Goal: Task Accomplishment & Management: Use online tool/utility

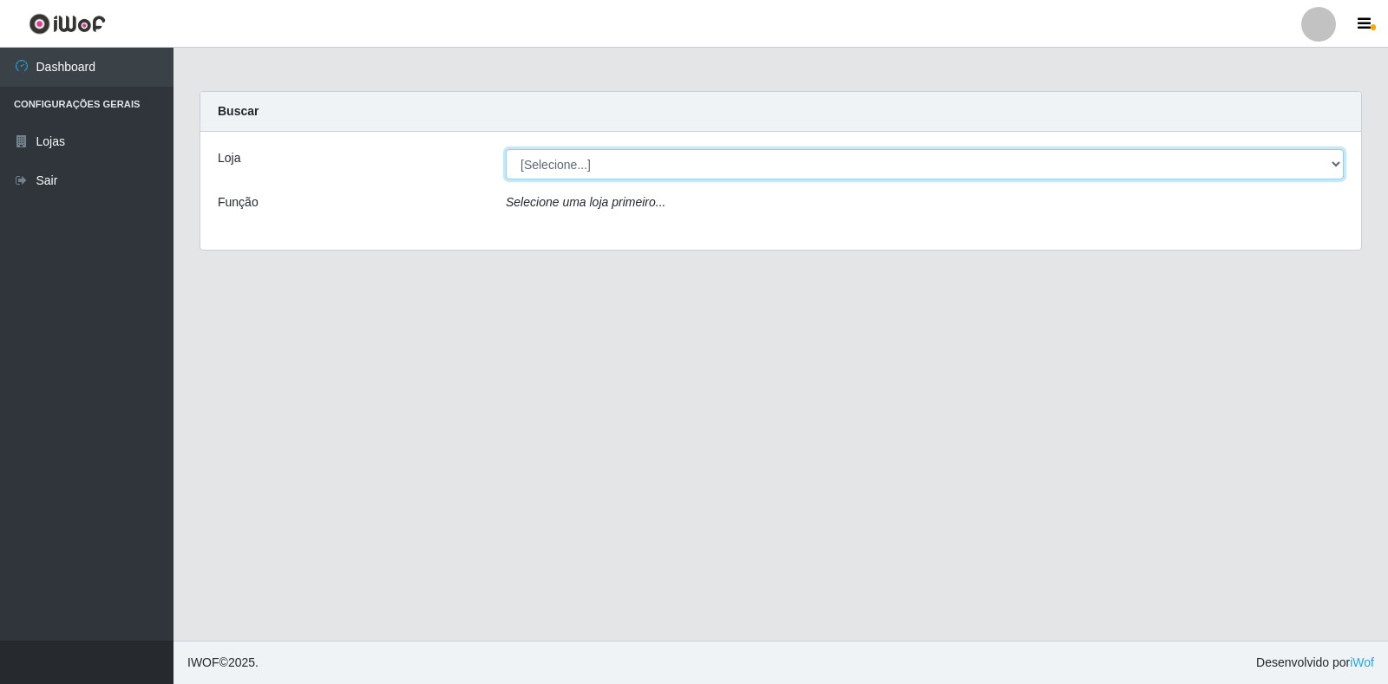
drag, startPoint x: 880, startPoint y: 166, endPoint x: 1329, endPoint y: 161, distance: 448.4
click at [1329, 161] on select "[Selecione...] Extrabom - Loja 18 Goiabeiras" at bounding box center [925, 164] width 838 height 30
select select "501"
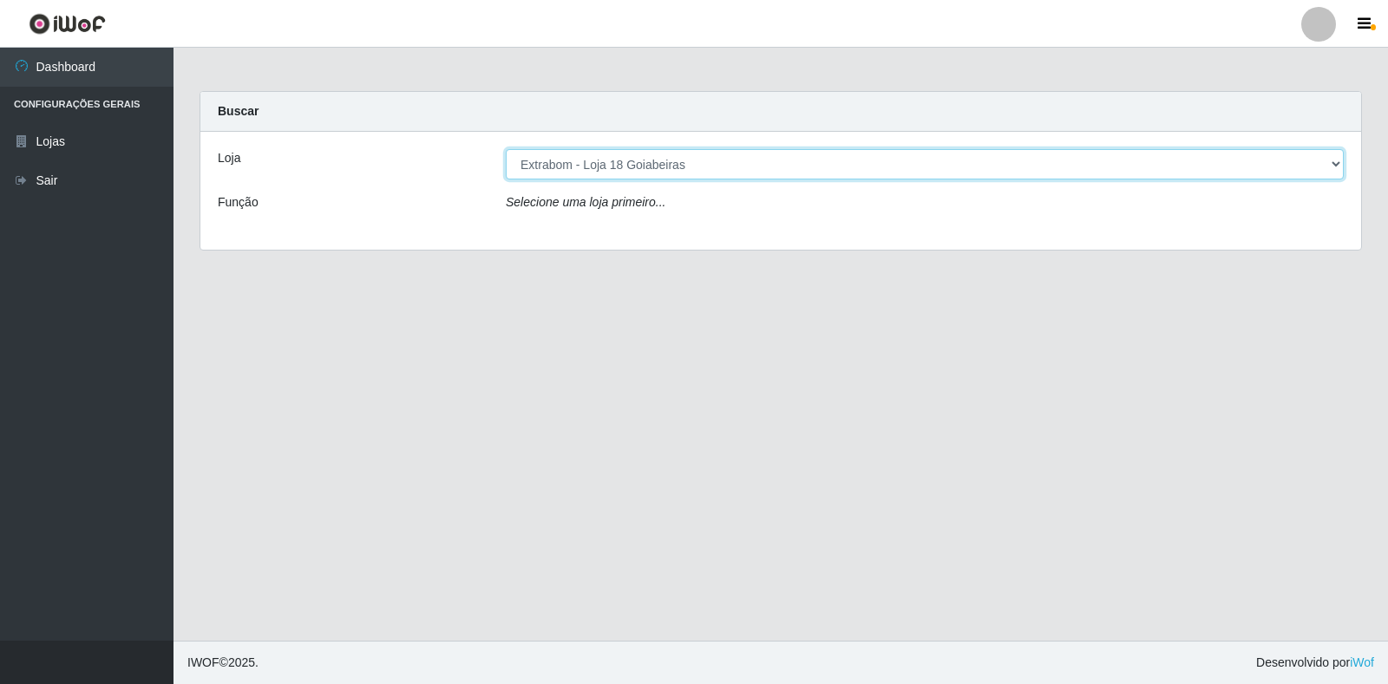
click at [506, 149] on select "[Selecione...] Extrabom - Loja 18 Goiabeiras" at bounding box center [925, 164] width 838 height 30
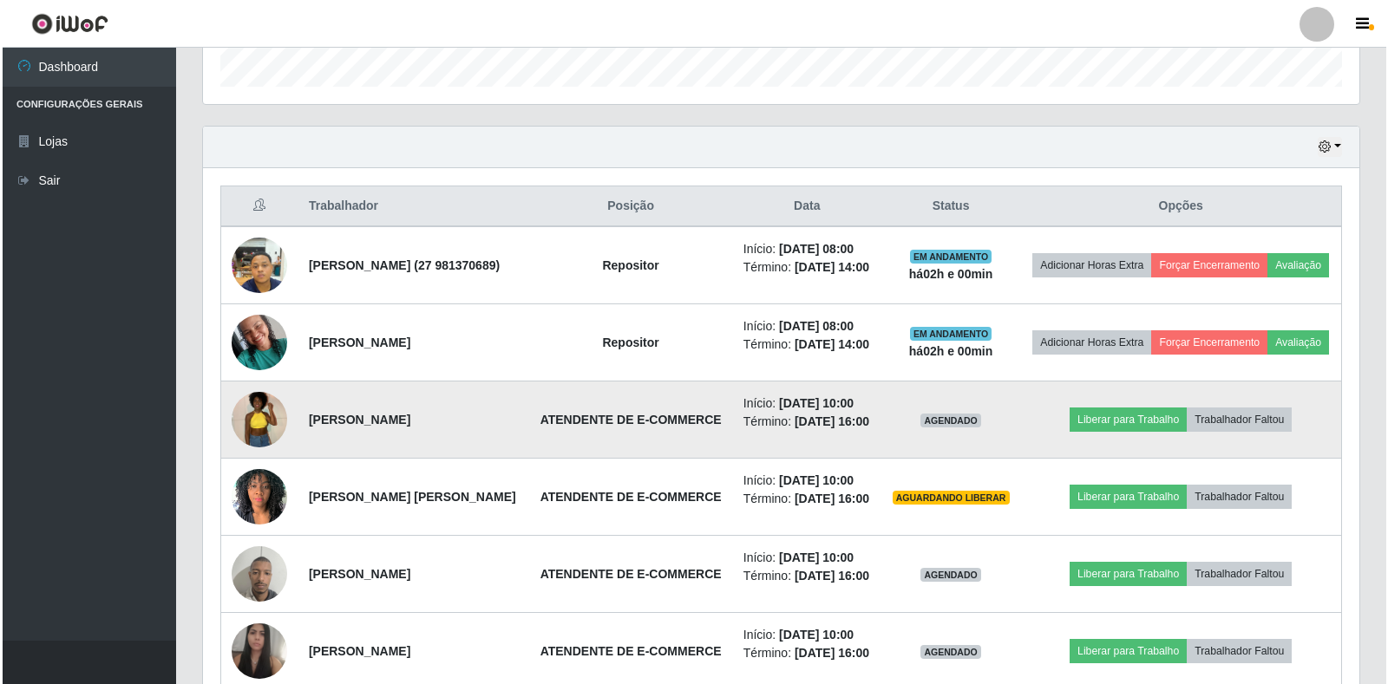
scroll to position [620, 0]
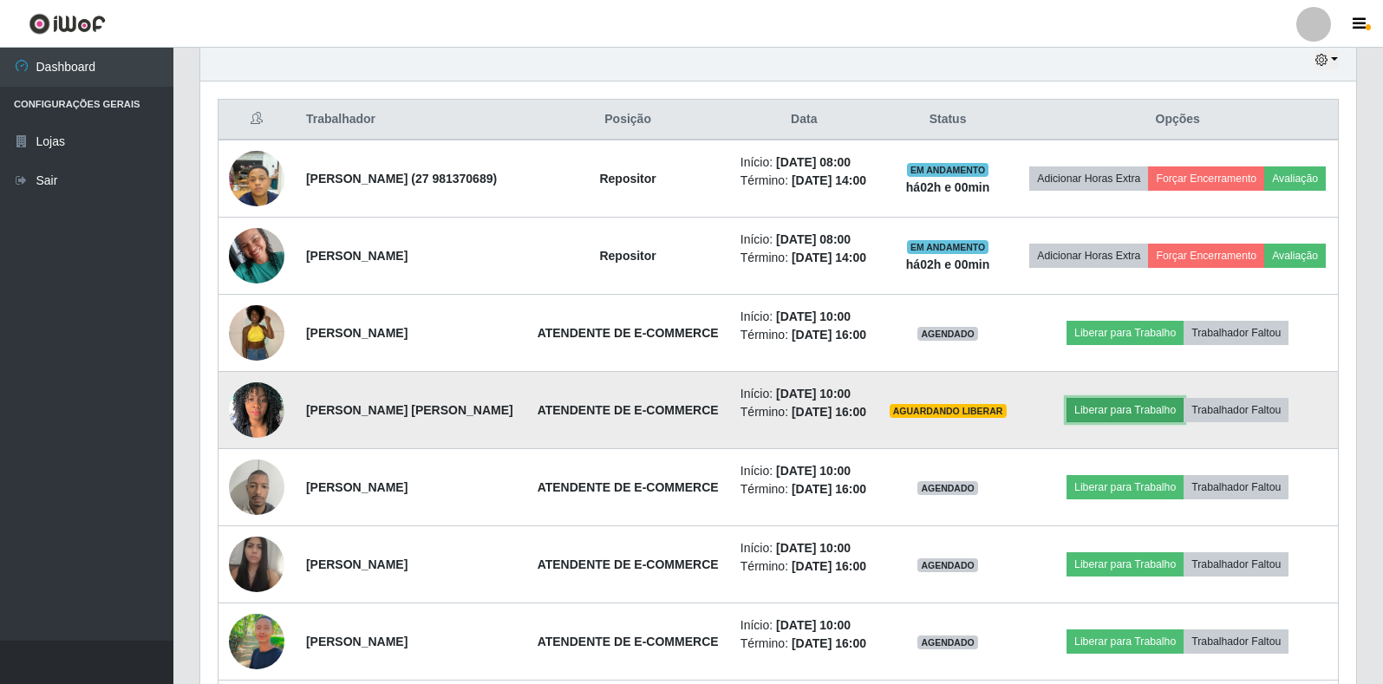
click at [1118, 422] on button "Liberar para Trabalho" at bounding box center [1125, 410] width 117 height 24
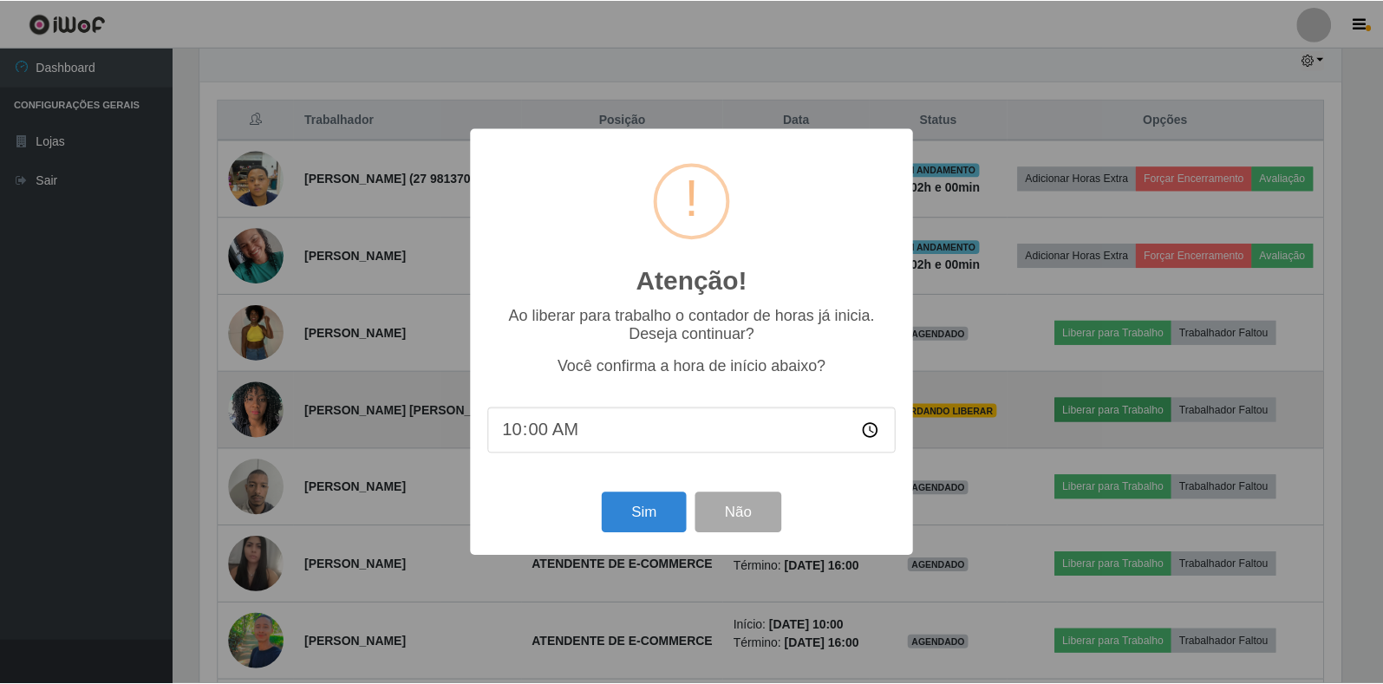
scroll to position [360, 1146]
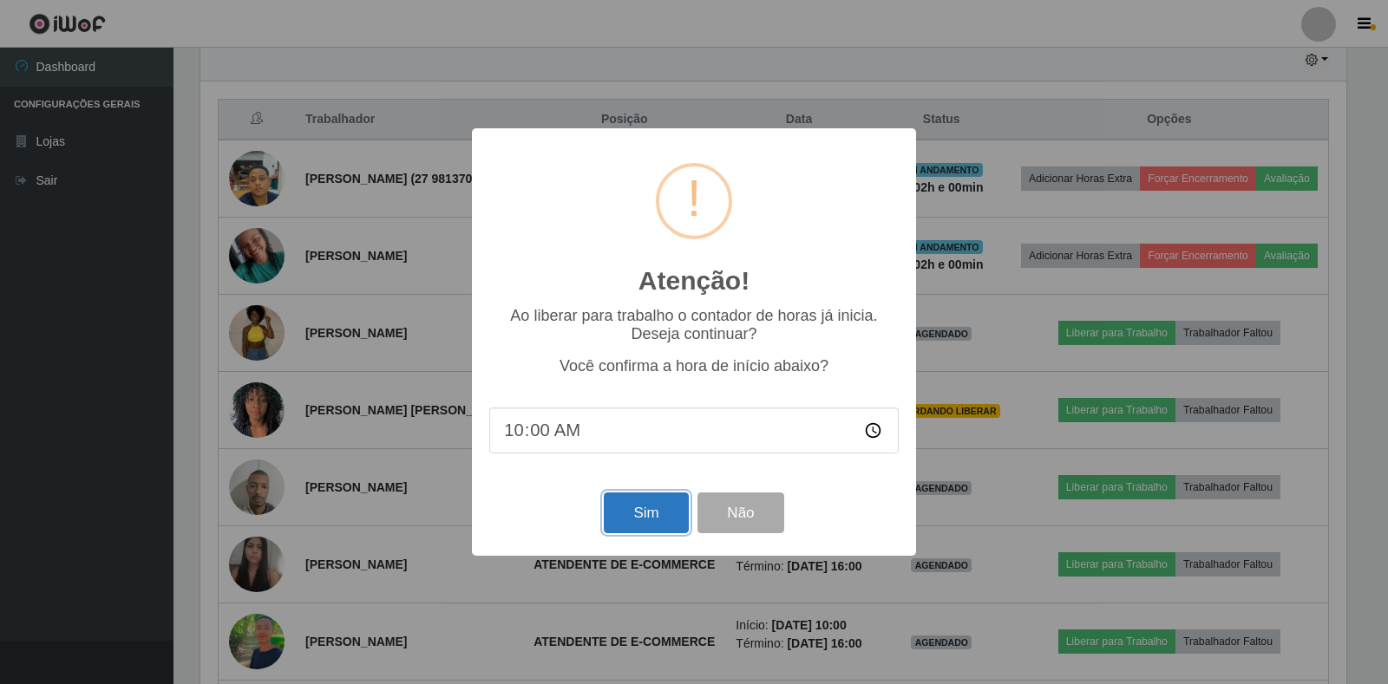
click at [649, 505] on button "Sim" at bounding box center [646, 513] width 84 height 41
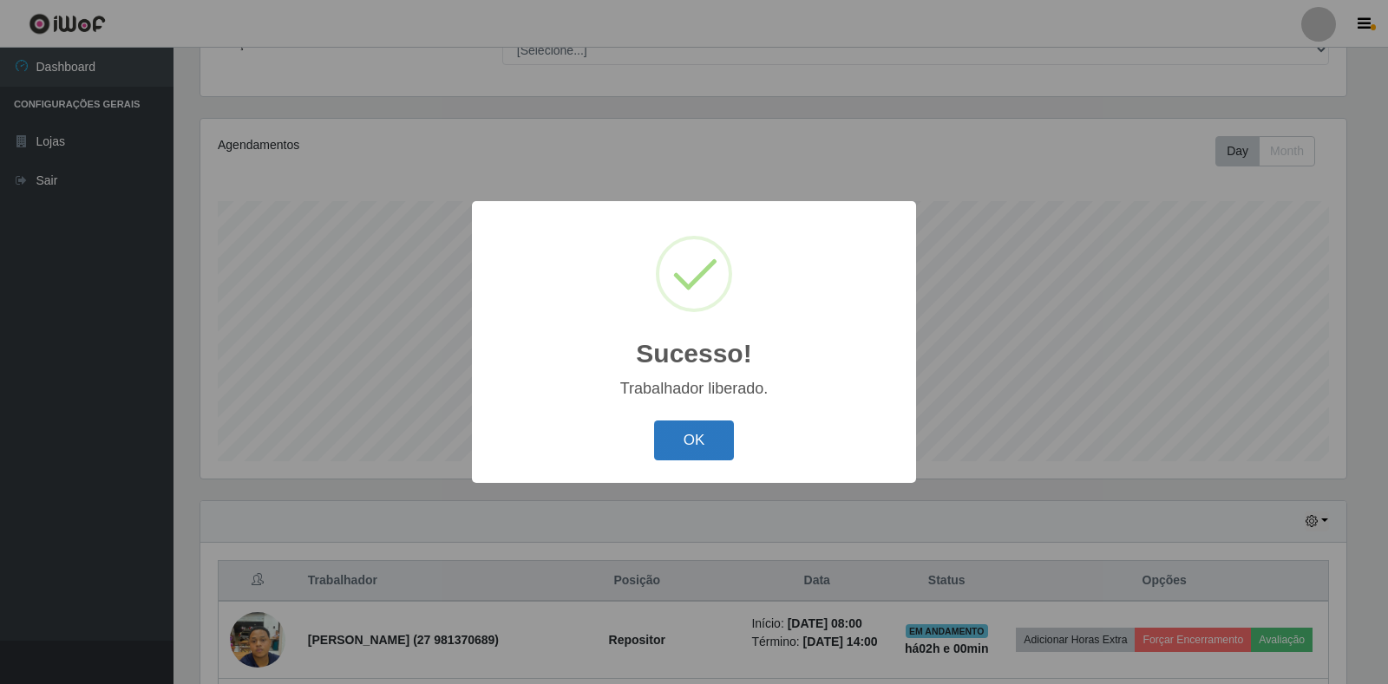
click at [676, 441] on button "OK" at bounding box center [694, 441] width 81 height 41
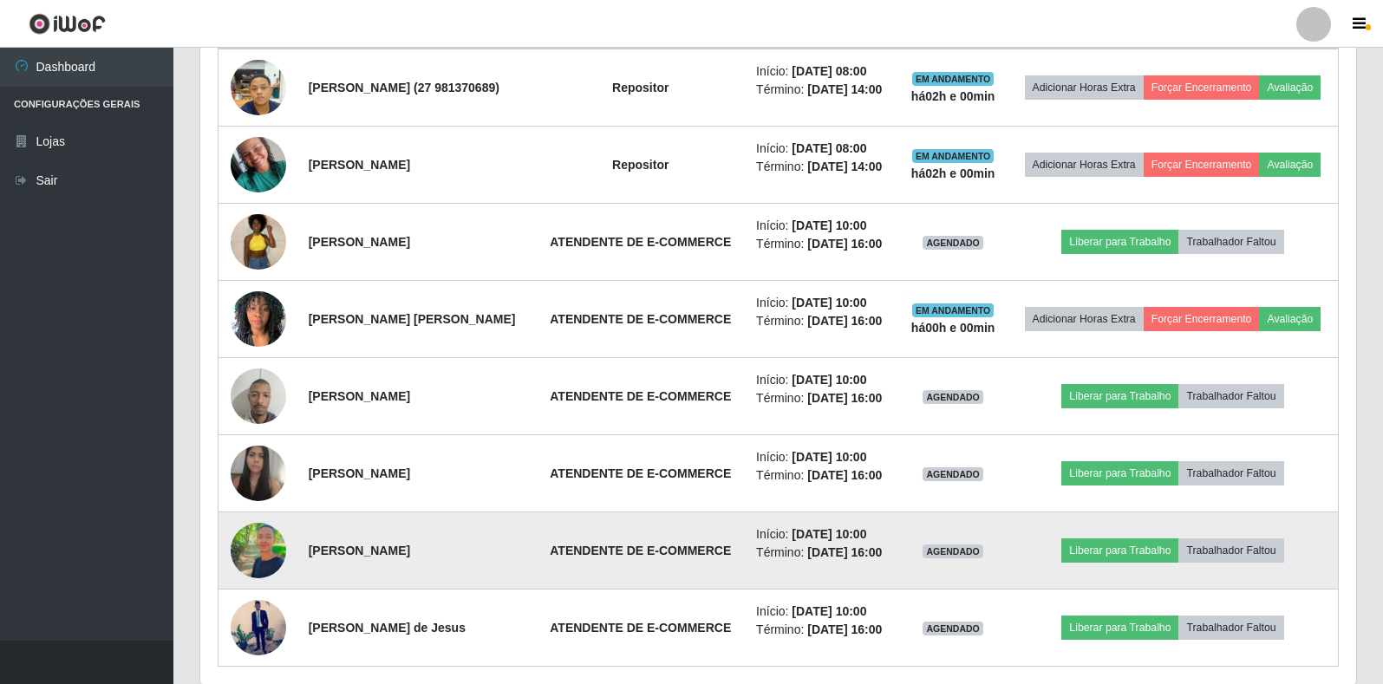
scroll to position [707, 0]
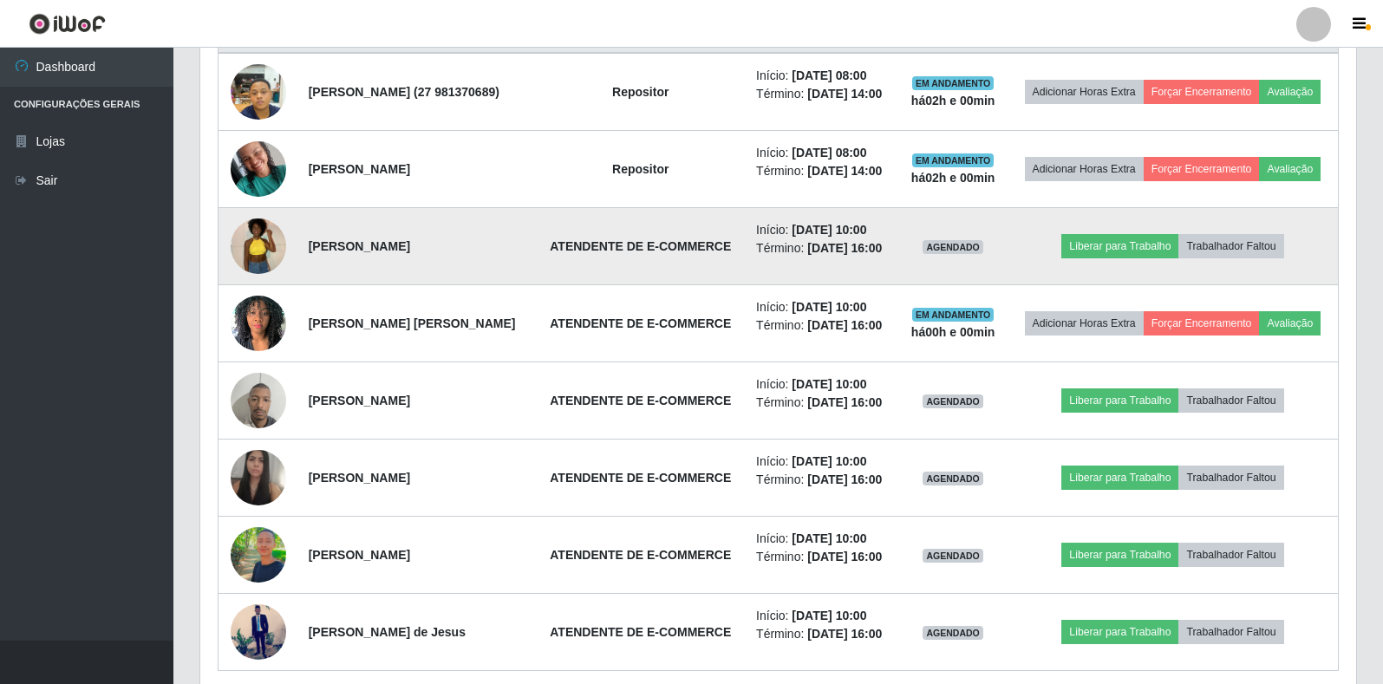
drag, startPoint x: 1109, startPoint y: 277, endPoint x: 954, endPoint y: 301, distance: 157.1
click at [954, 285] on td "AGENDADO" at bounding box center [953, 246] width 109 height 77
click at [1128, 258] on button "Liberar para Trabalho" at bounding box center [1120, 246] width 117 height 24
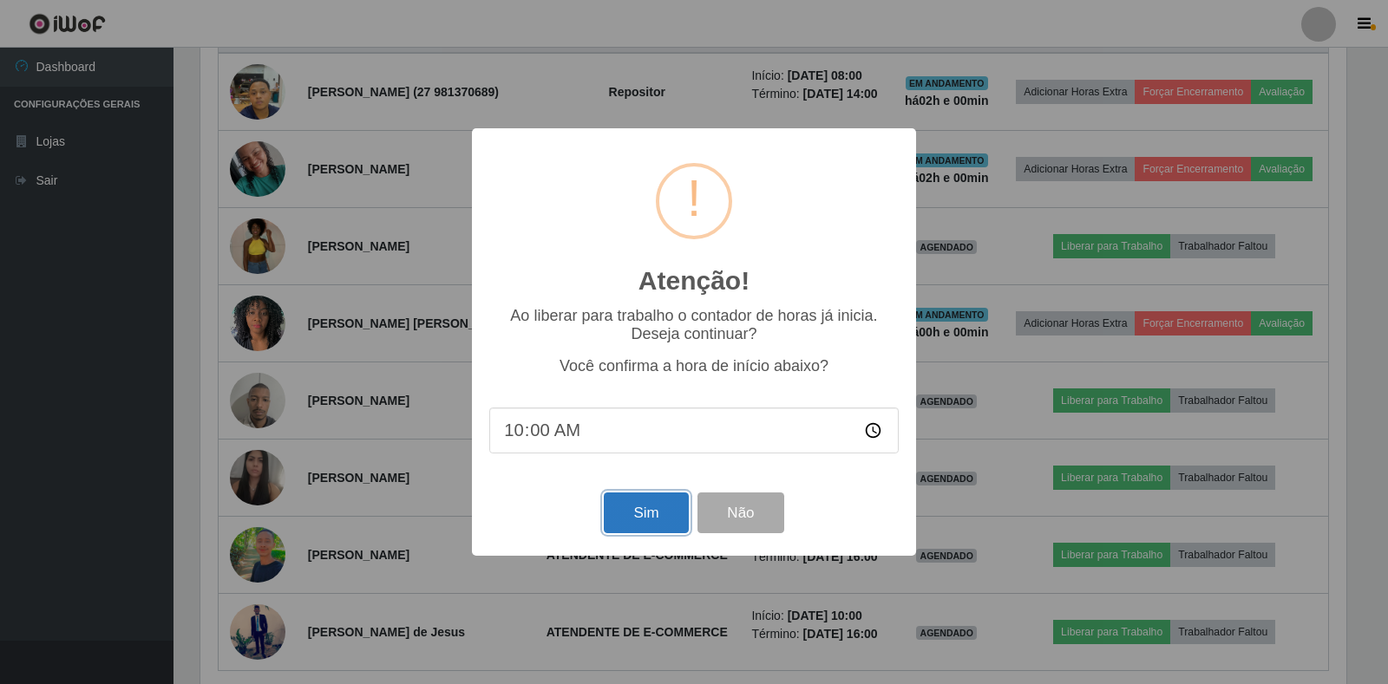
click at [653, 500] on button "Sim" at bounding box center [646, 513] width 84 height 41
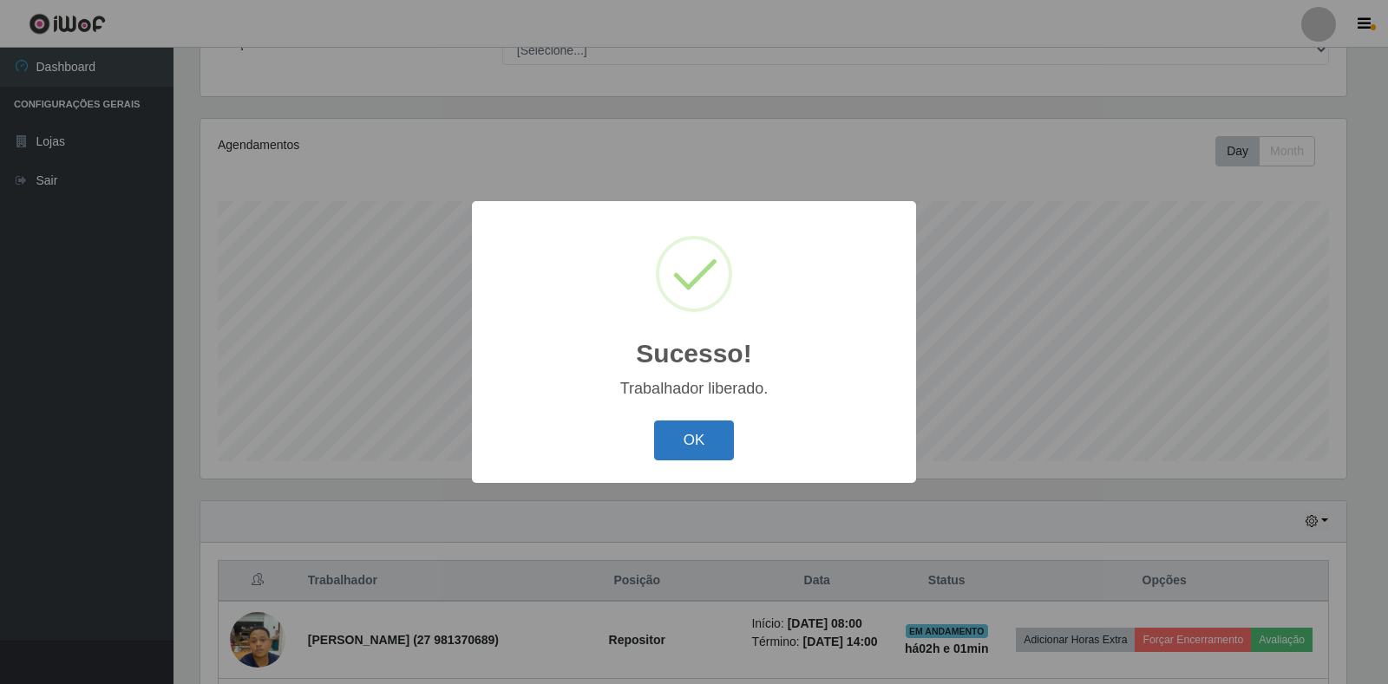
click at [677, 440] on button "OK" at bounding box center [694, 441] width 81 height 41
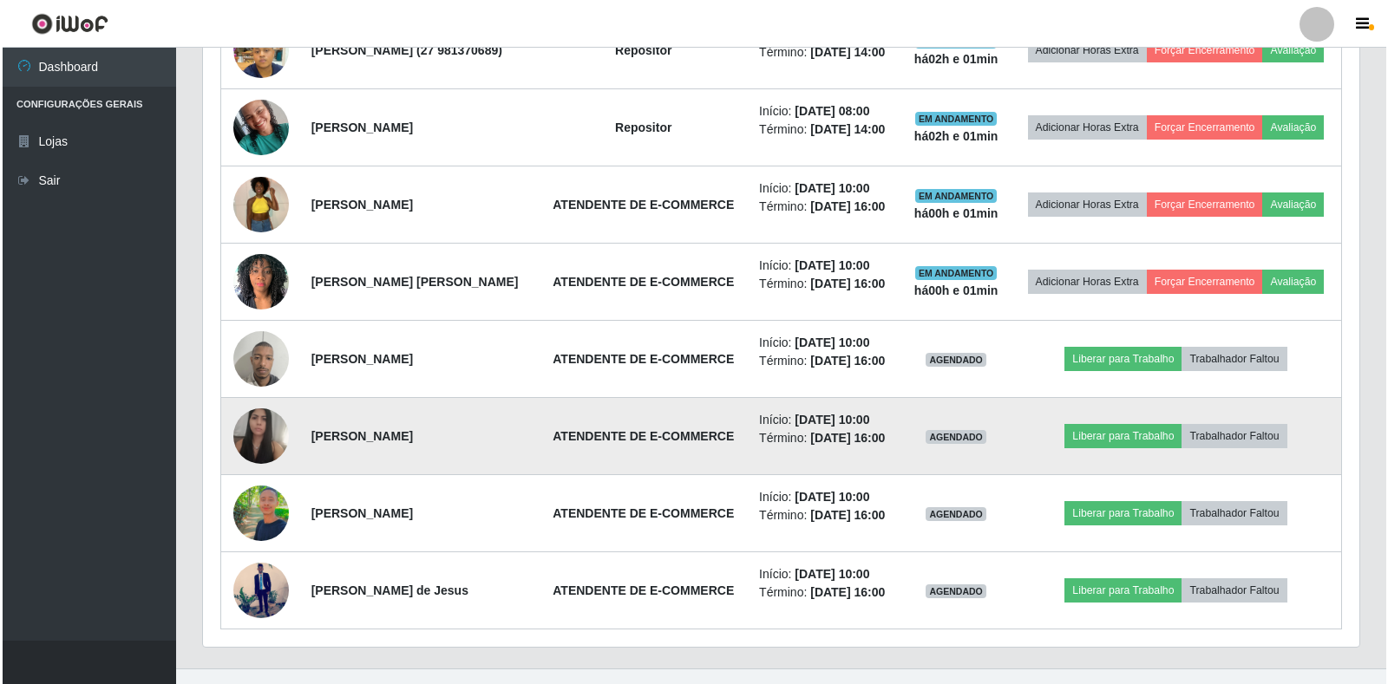
scroll to position [766, 0]
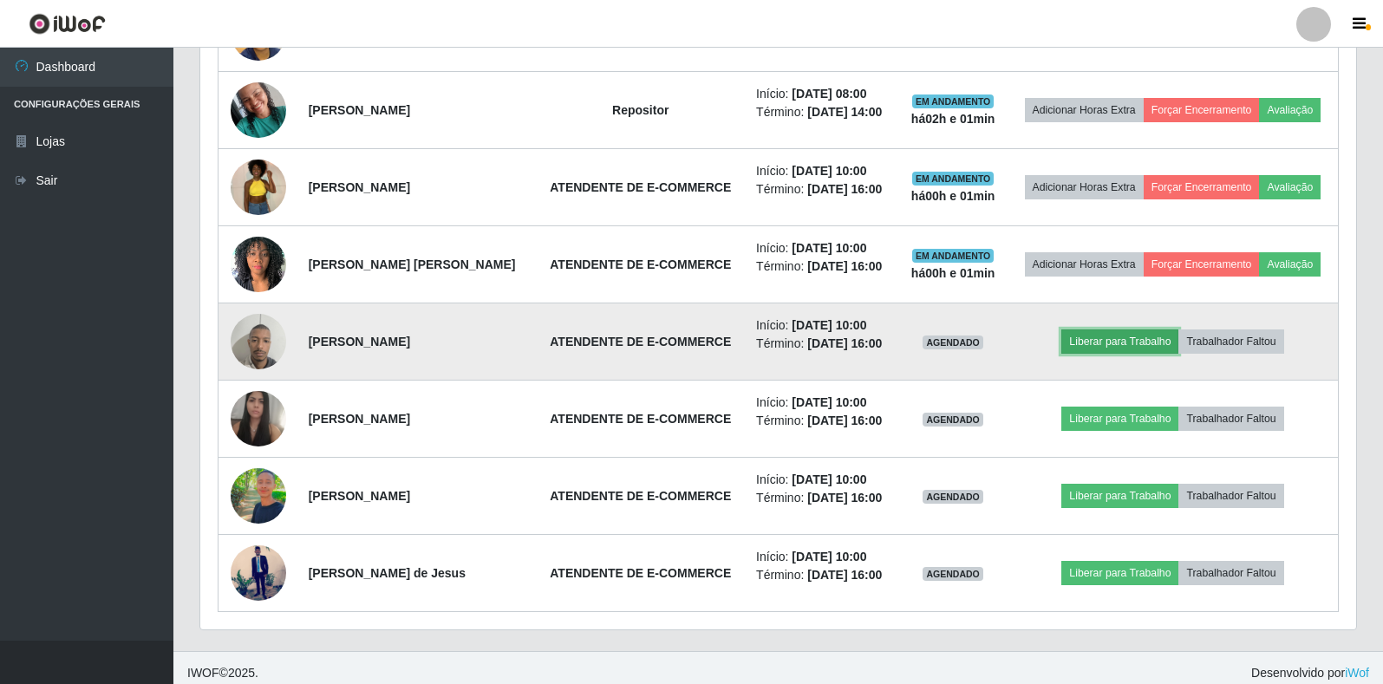
click at [1099, 354] on button "Liberar para Trabalho" at bounding box center [1120, 342] width 117 height 24
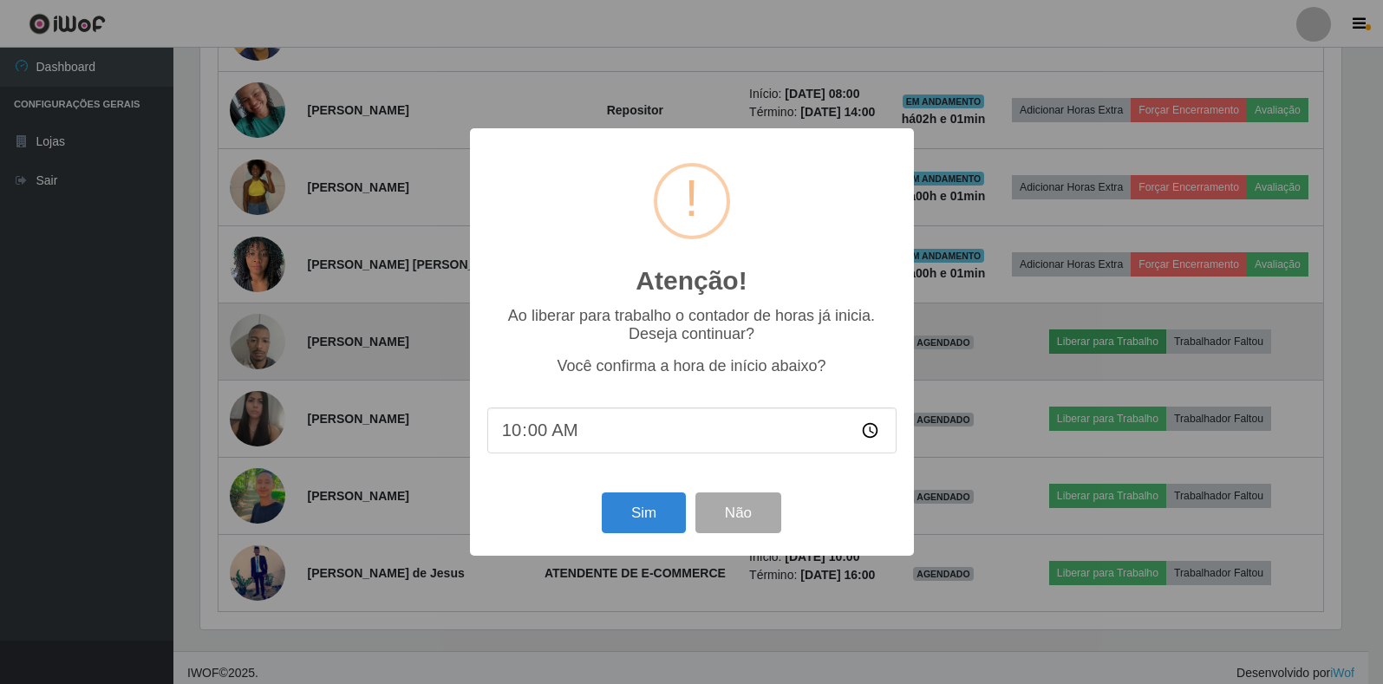
scroll to position [360, 1146]
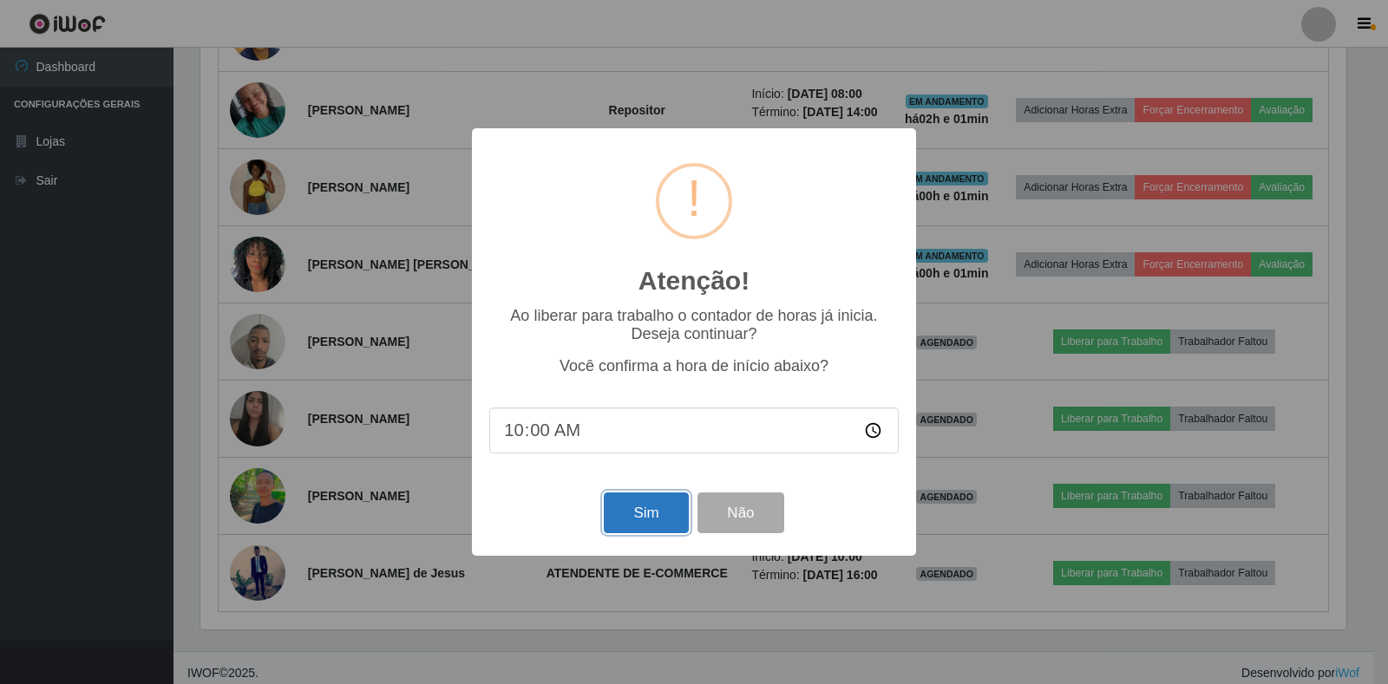
click at [629, 507] on button "Sim" at bounding box center [646, 513] width 84 height 41
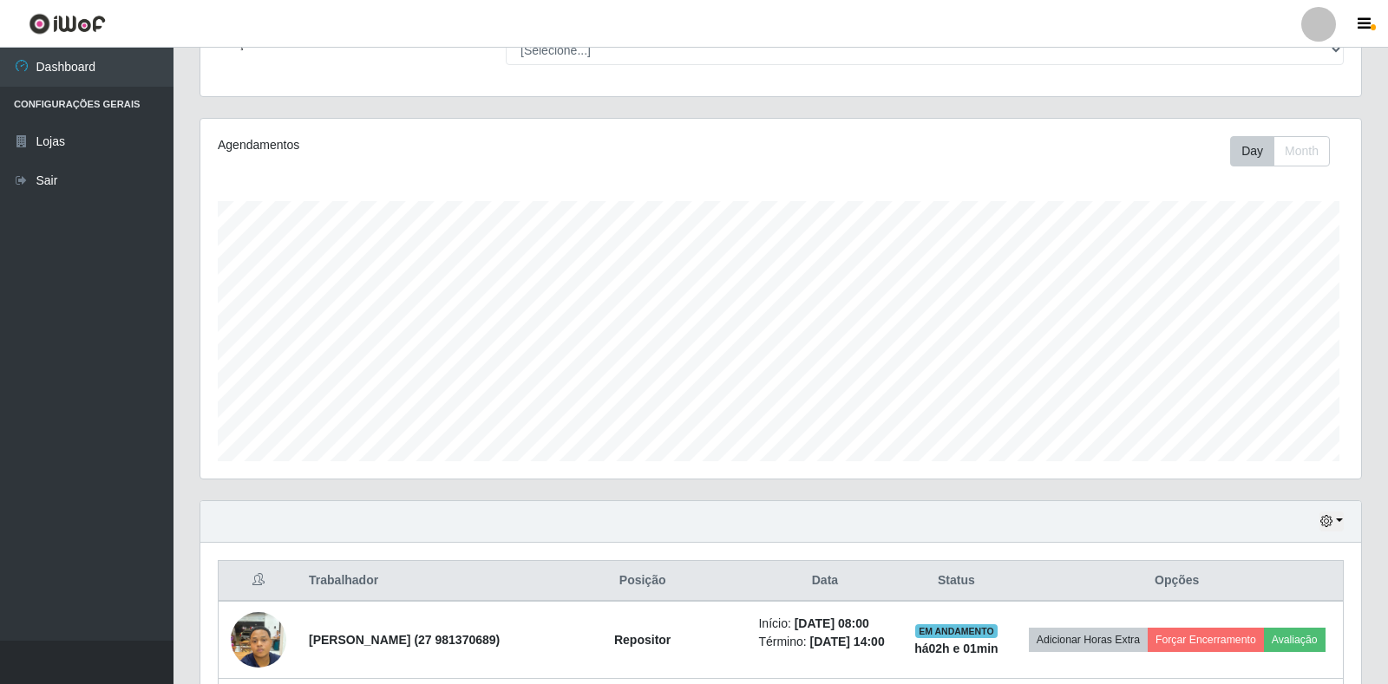
scroll to position [0, 0]
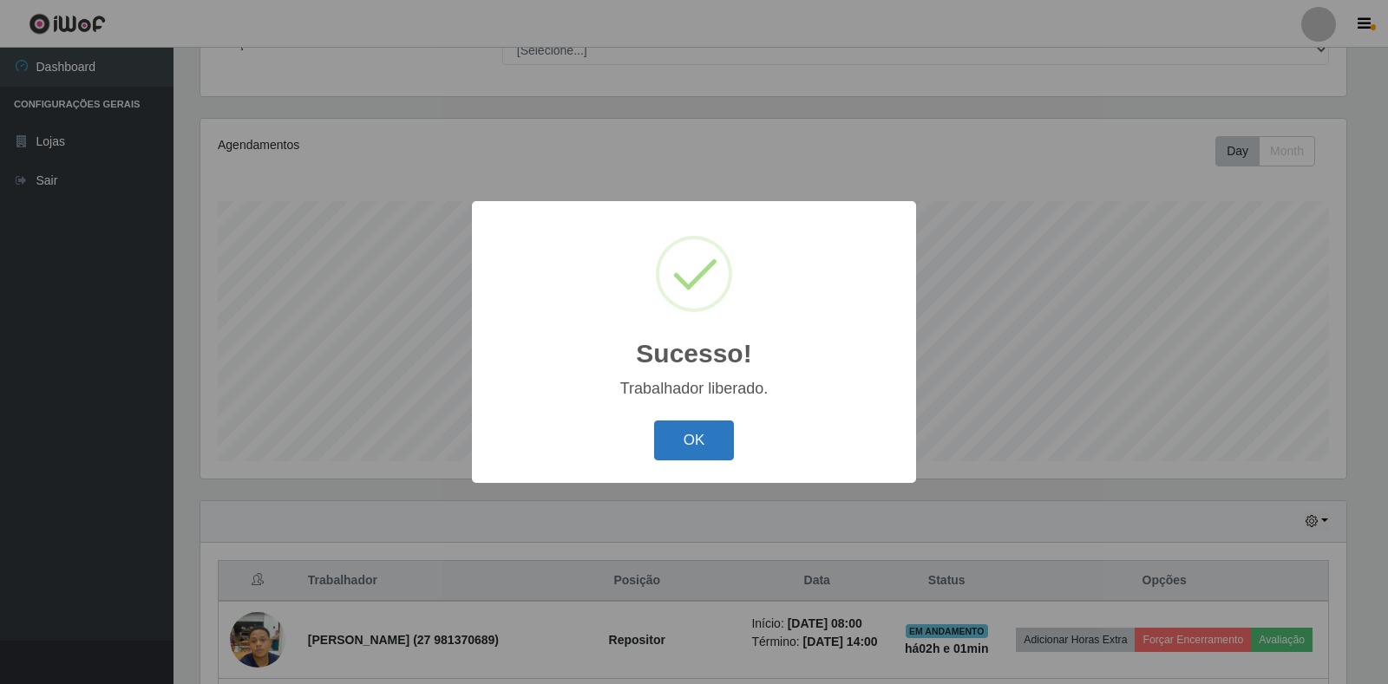
click at [676, 438] on button "OK" at bounding box center [694, 441] width 81 height 41
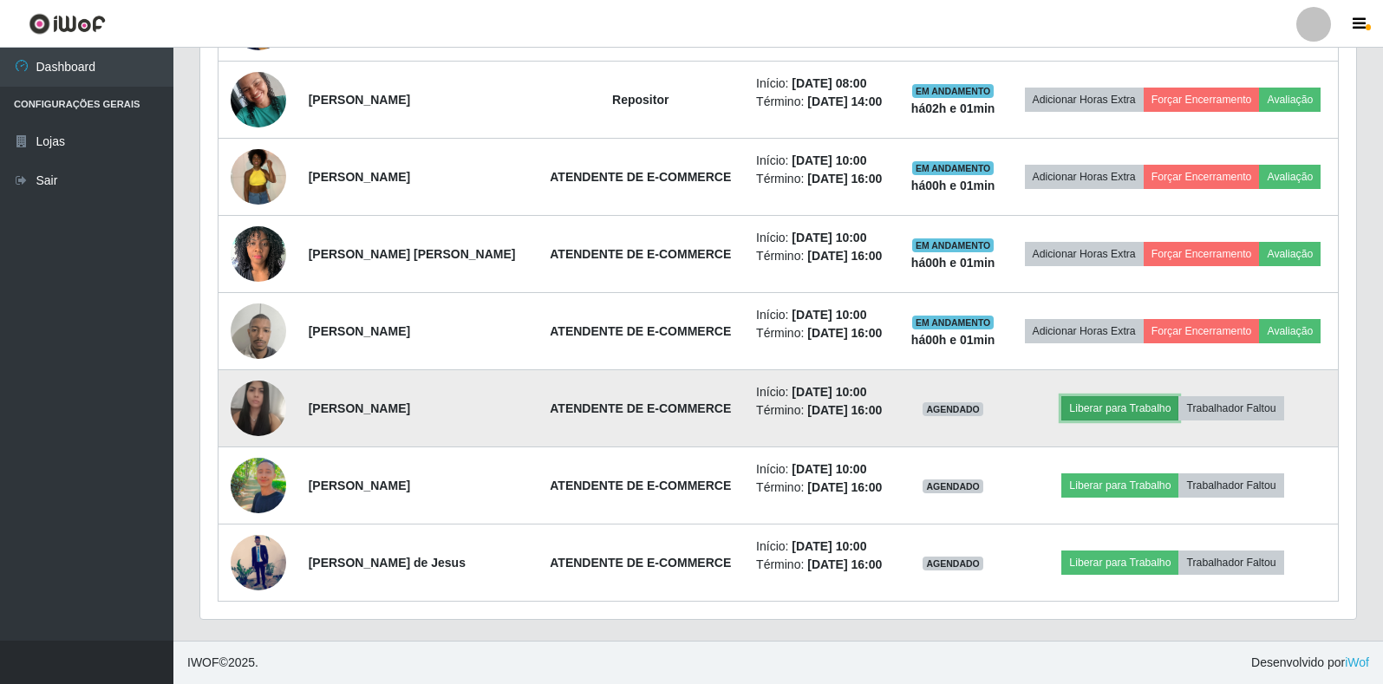
click at [1095, 396] on button "Liberar para Trabalho" at bounding box center [1120, 408] width 117 height 24
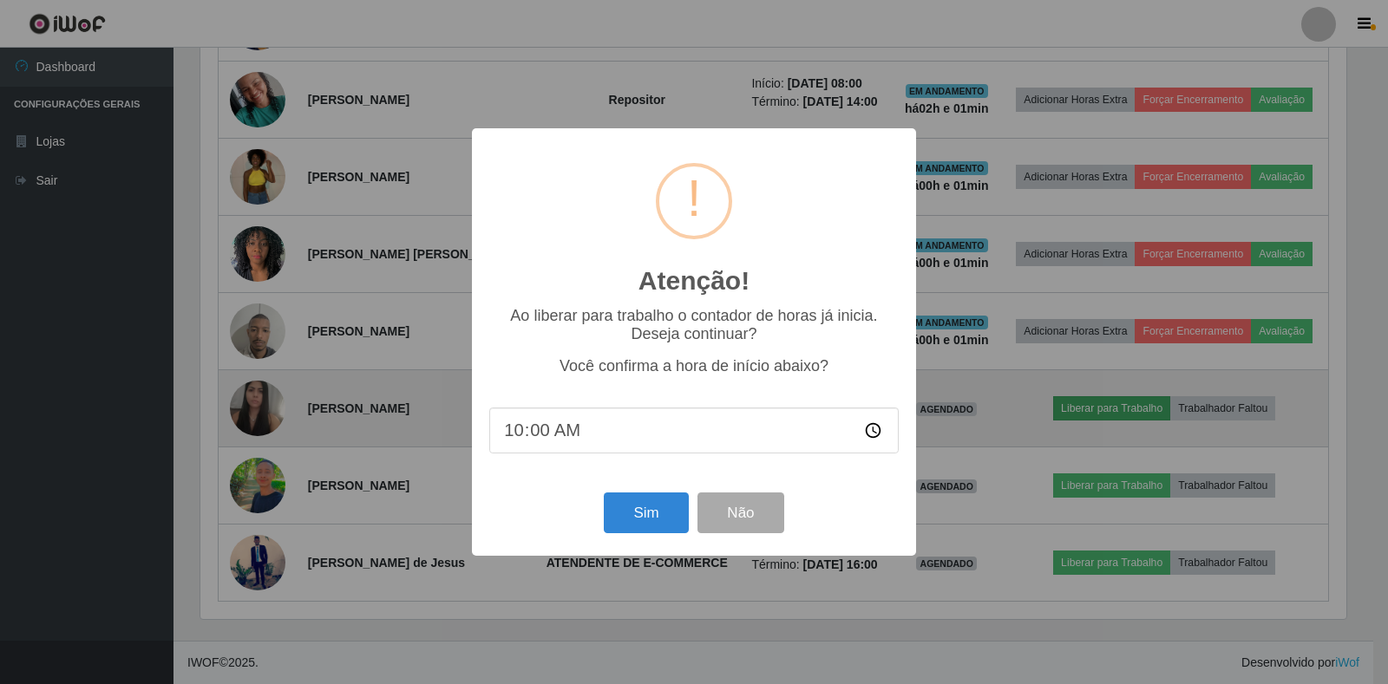
click at [1095, 377] on div "Atenção! × Ao liberar para trabalho o contador de horas já inicia. Deseja conti…" at bounding box center [694, 342] width 1388 height 684
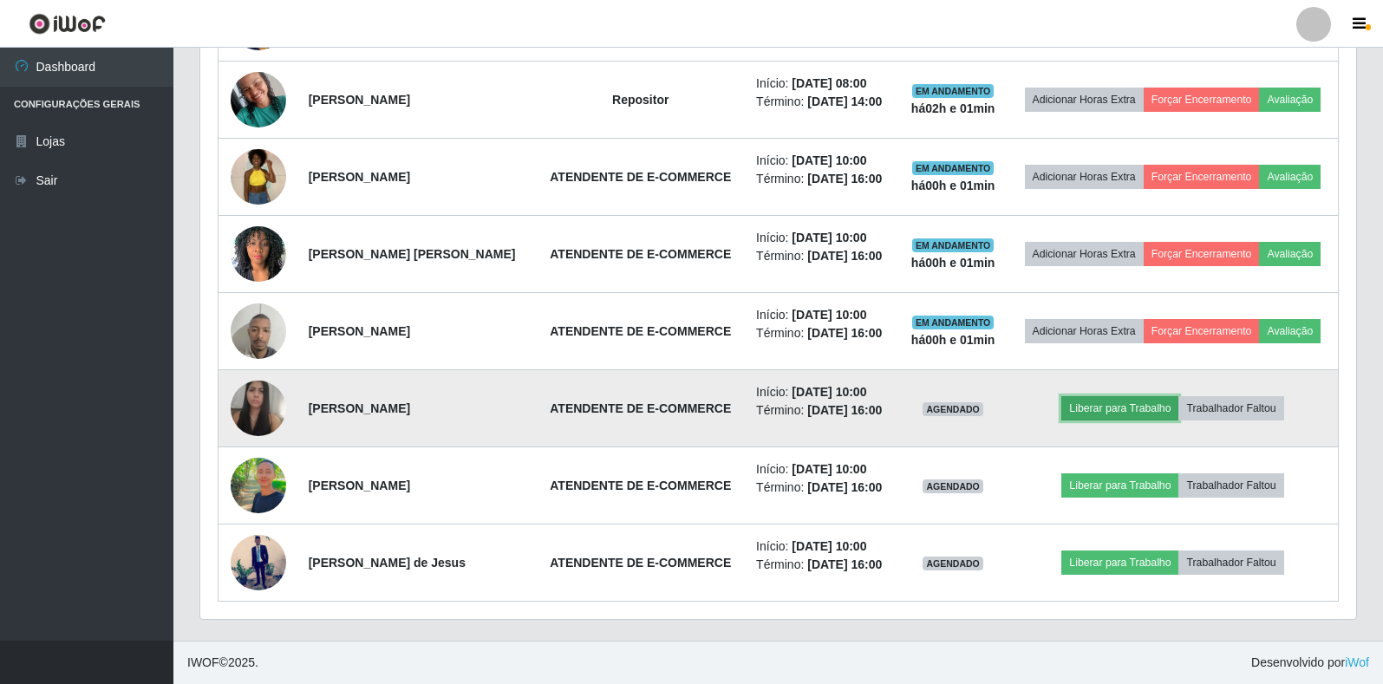
click at [1120, 396] on button "Liberar para Trabalho" at bounding box center [1120, 408] width 117 height 24
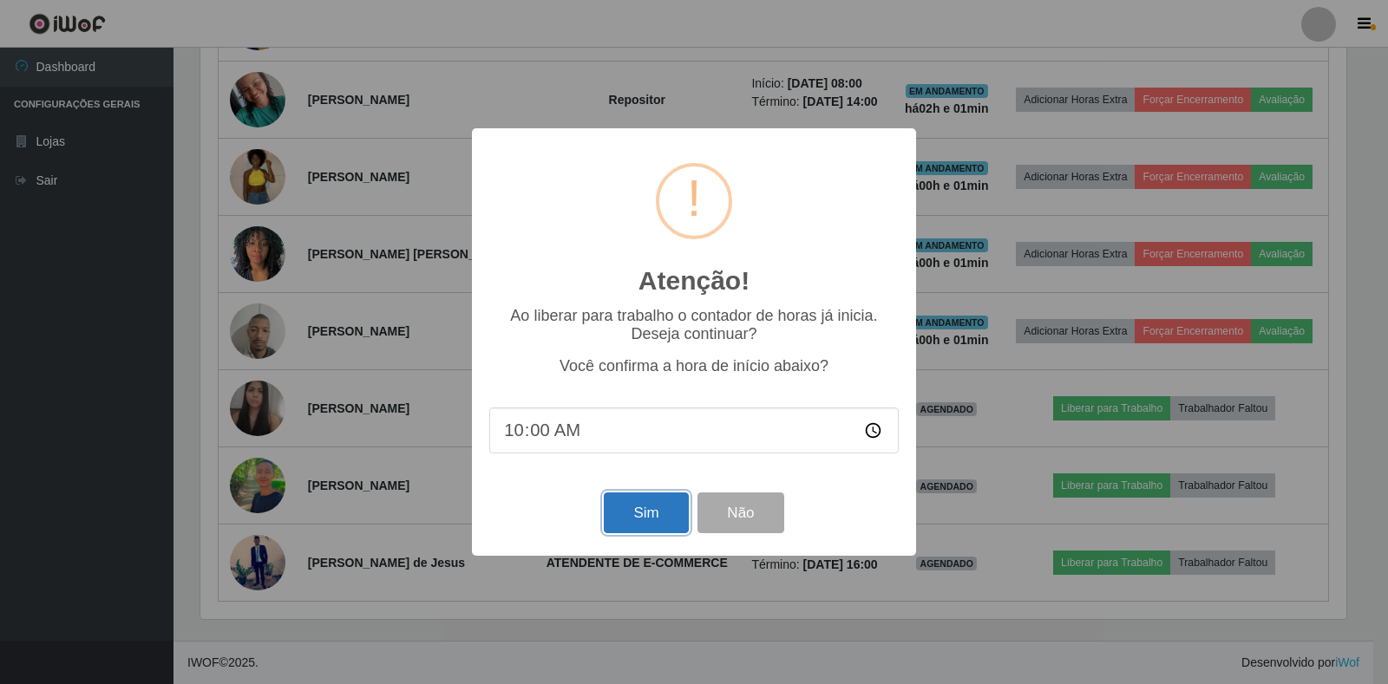
click at [641, 517] on button "Sim" at bounding box center [646, 513] width 84 height 41
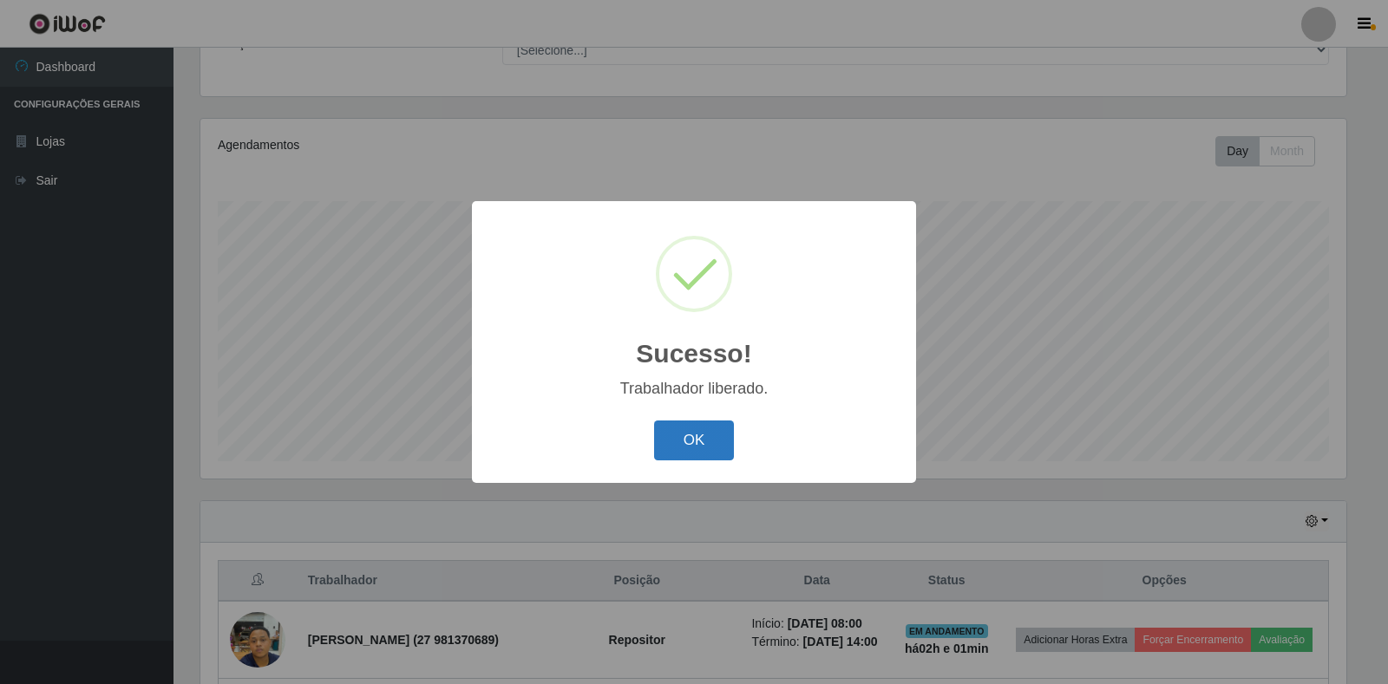
click at [728, 448] on button "OK" at bounding box center [694, 441] width 81 height 41
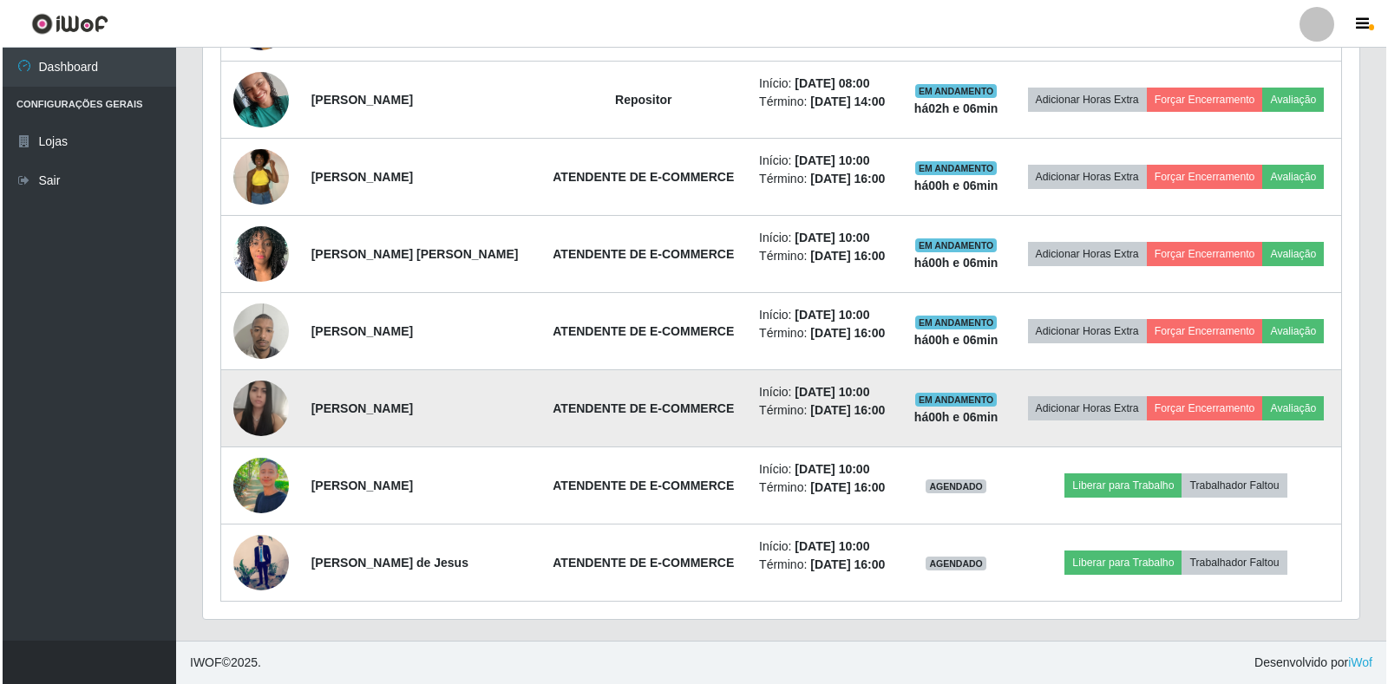
scroll to position [880, 0]
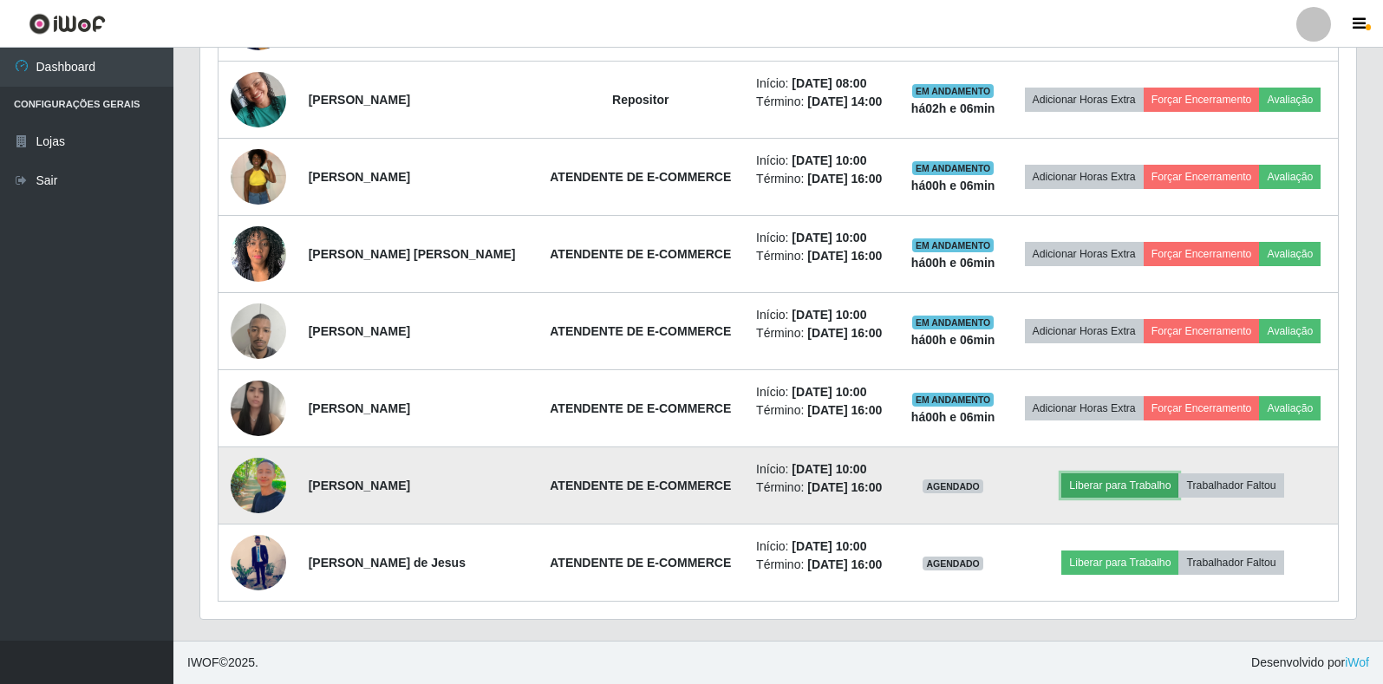
click at [1150, 474] on button "Liberar para Trabalho" at bounding box center [1120, 486] width 117 height 24
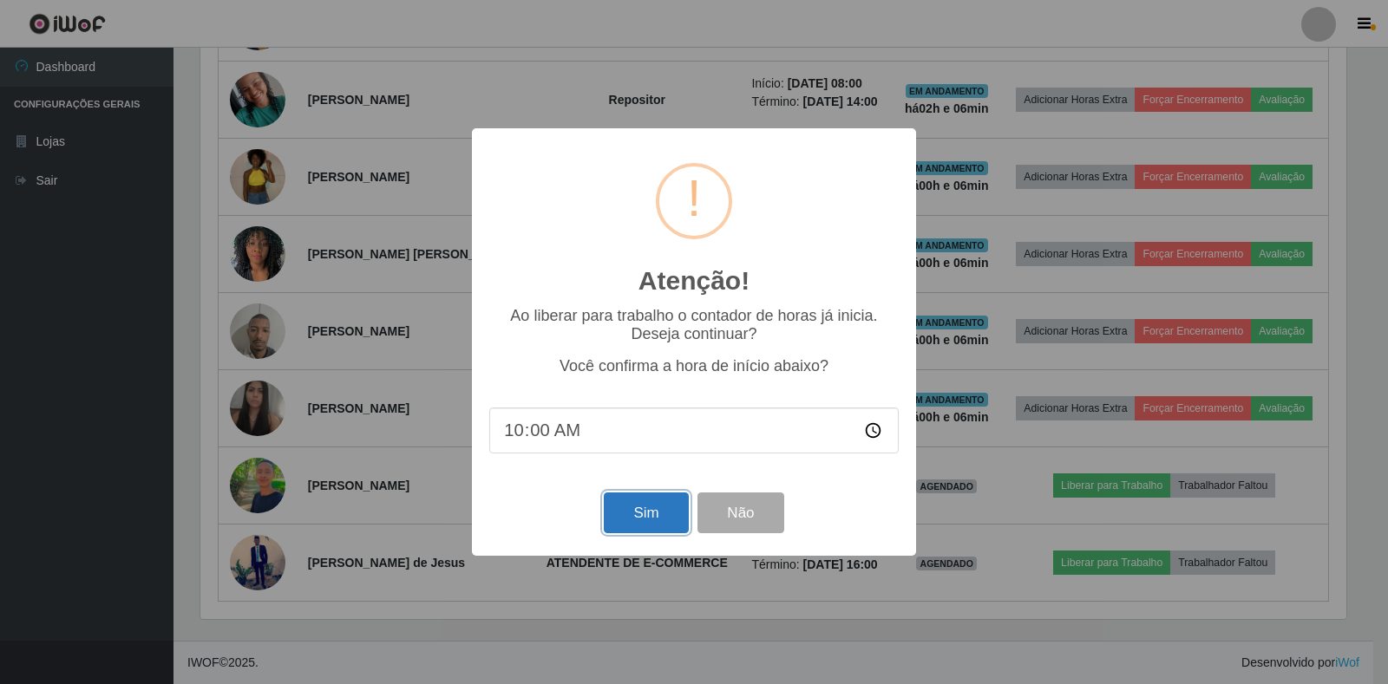
click at [638, 513] on button "Sim" at bounding box center [646, 513] width 84 height 41
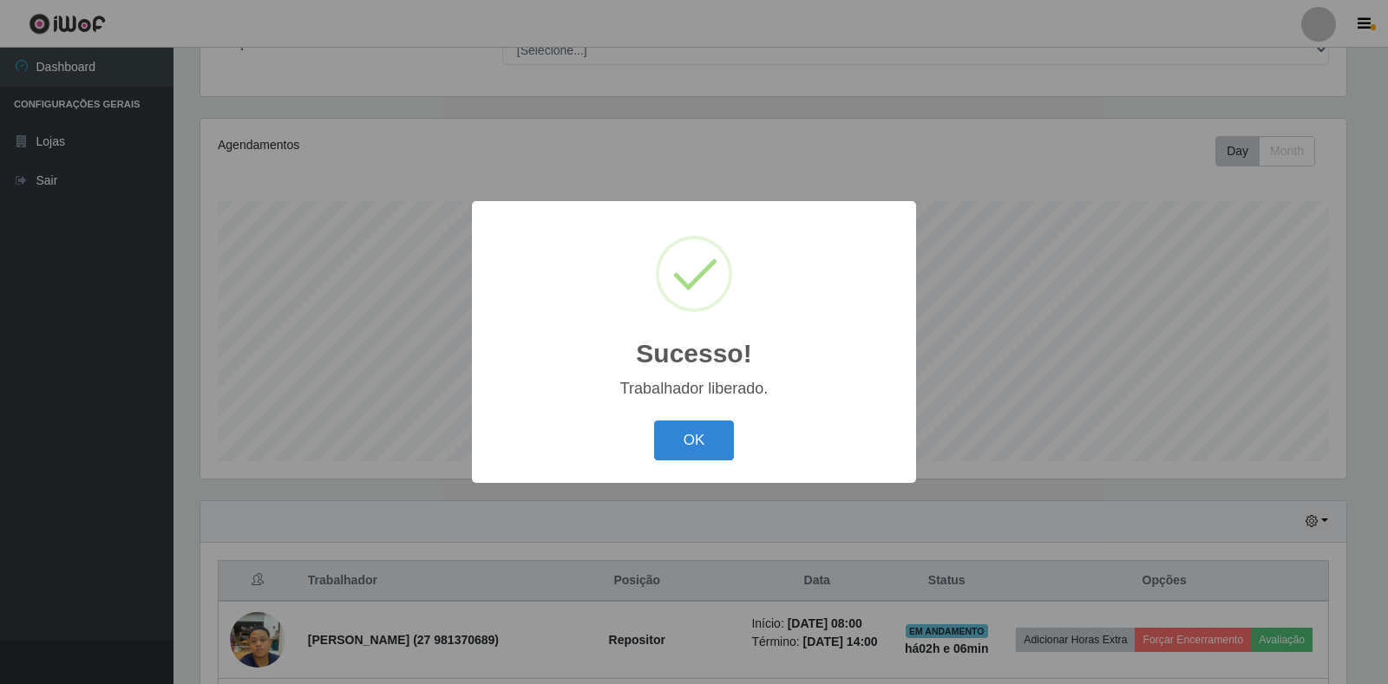
click at [735, 442] on div "OK Cancel" at bounding box center [693, 439] width 409 height 49
click at [707, 445] on button "OK" at bounding box center [694, 441] width 81 height 41
click at [707, 445] on div "OK Cancel" at bounding box center [693, 439] width 409 height 49
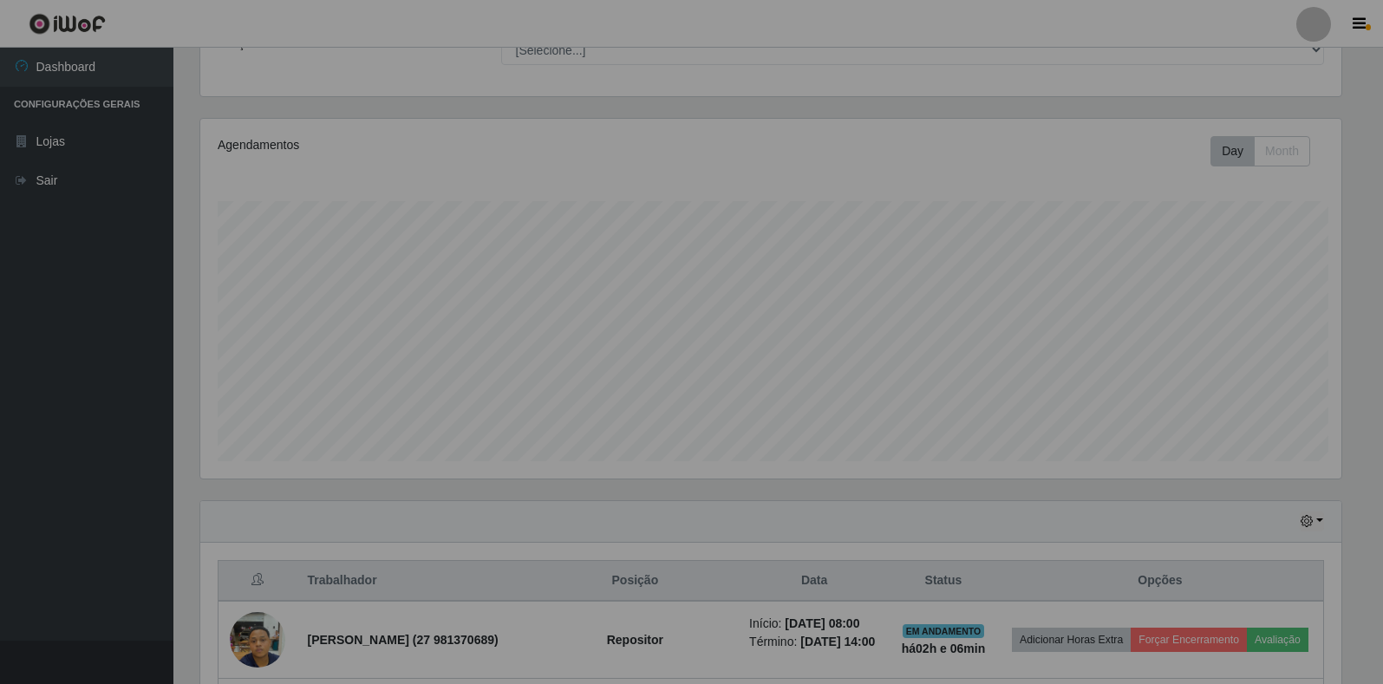
scroll to position [360, 1156]
